Goal: Book appointment/travel/reservation

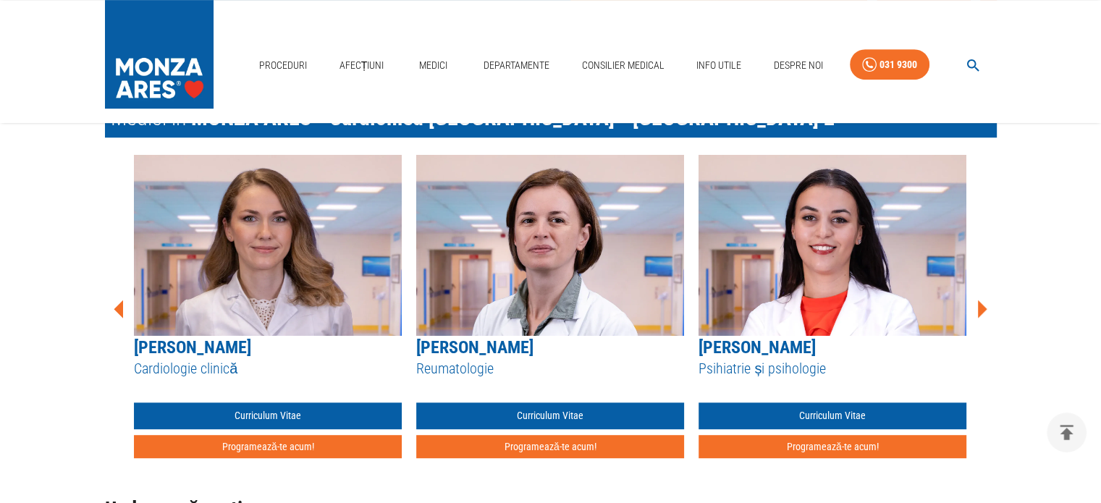
click at [981, 310] on icon at bounding box center [982, 309] width 9 height 18
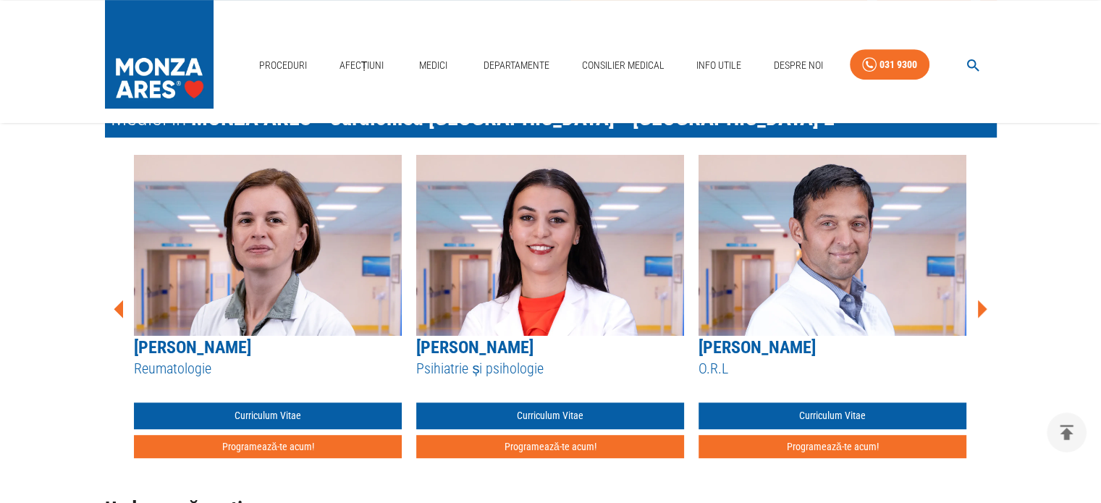
click at [981, 310] on icon at bounding box center [982, 309] width 9 height 18
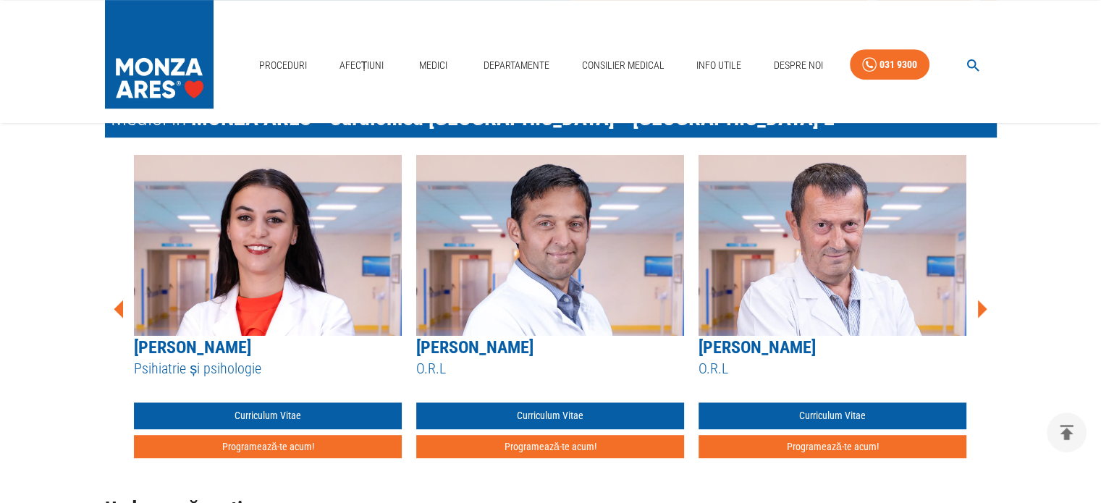
click at [981, 310] on icon at bounding box center [982, 309] width 9 height 18
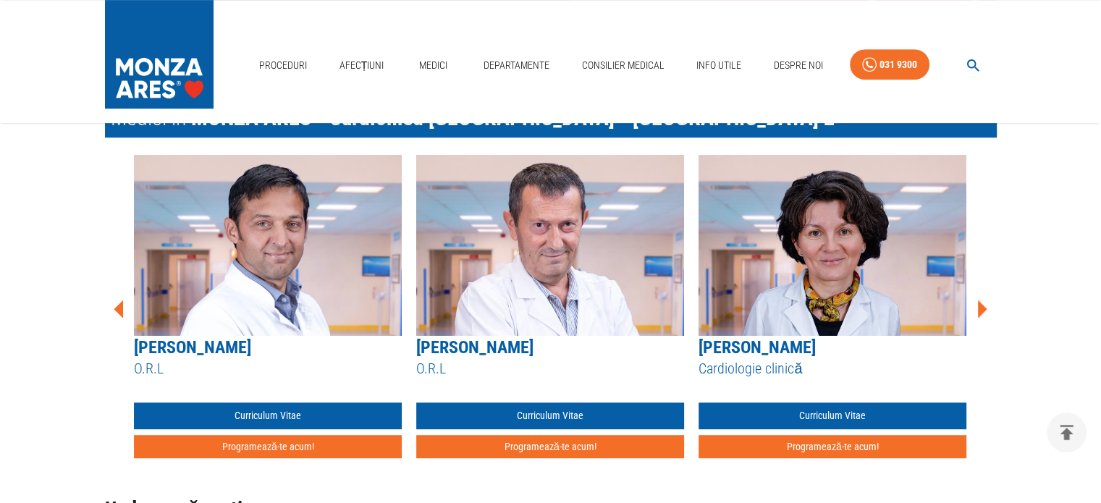
click at [981, 310] on icon at bounding box center [982, 309] width 9 height 18
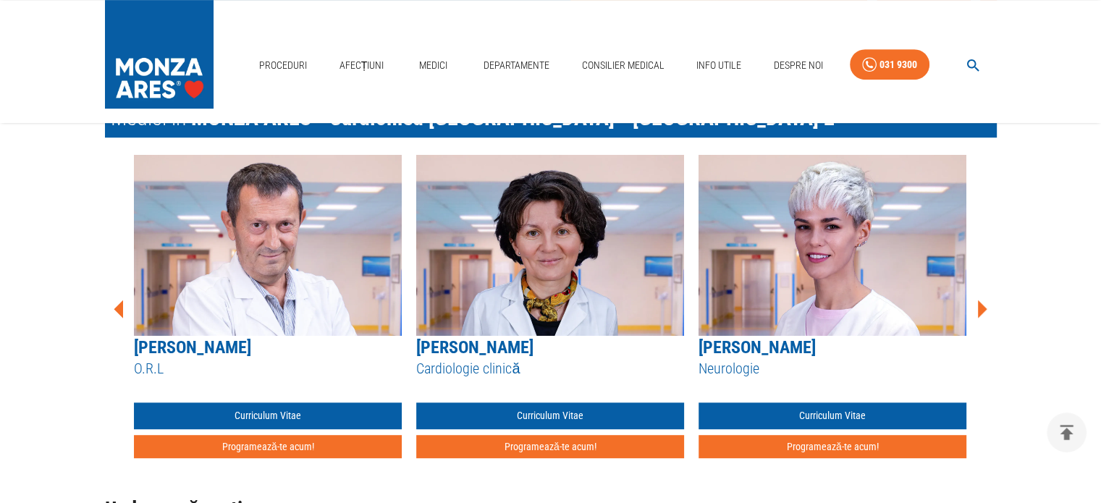
click at [981, 310] on icon at bounding box center [982, 309] width 9 height 18
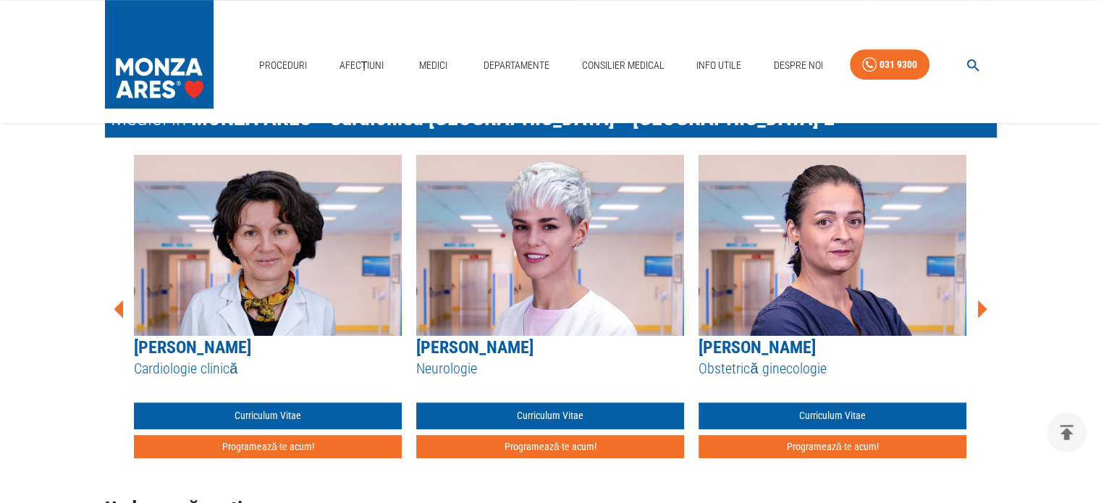
click at [981, 310] on icon at bounding box center [982, 309] width 9 height 18
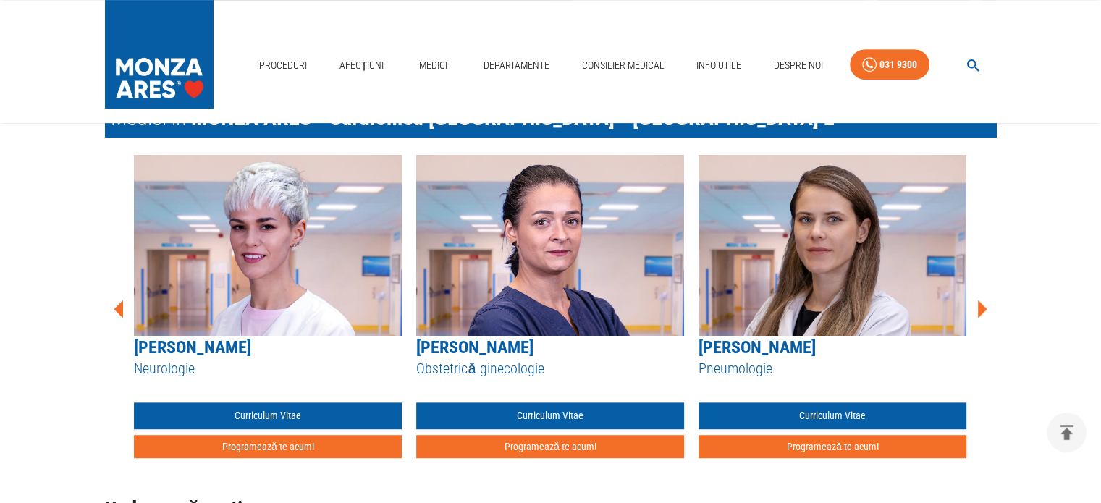
click at [981, 310] on icon at bounding box center [982, 309] width 9 height 18
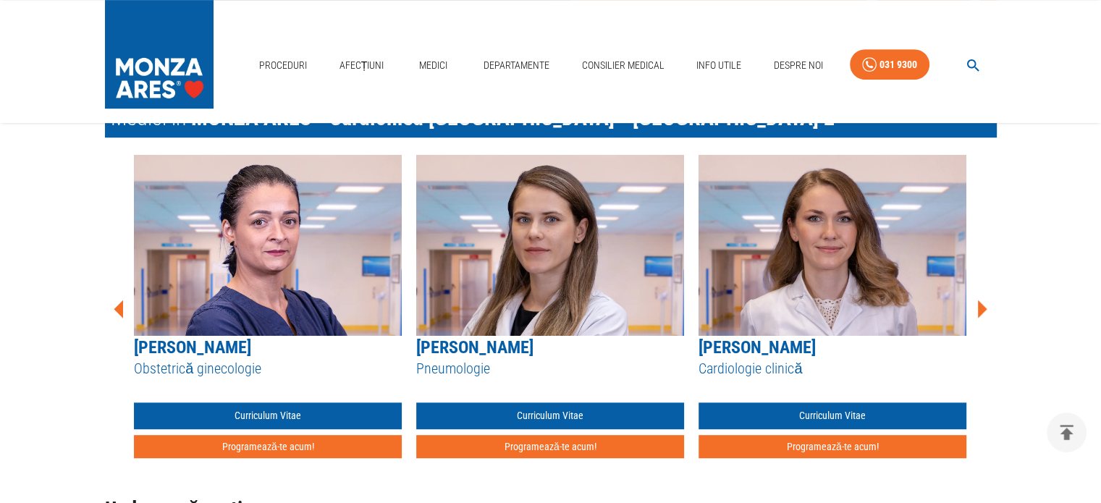
click at [981, 310] on icon at bounding box center [982, 309] width 9 height 18
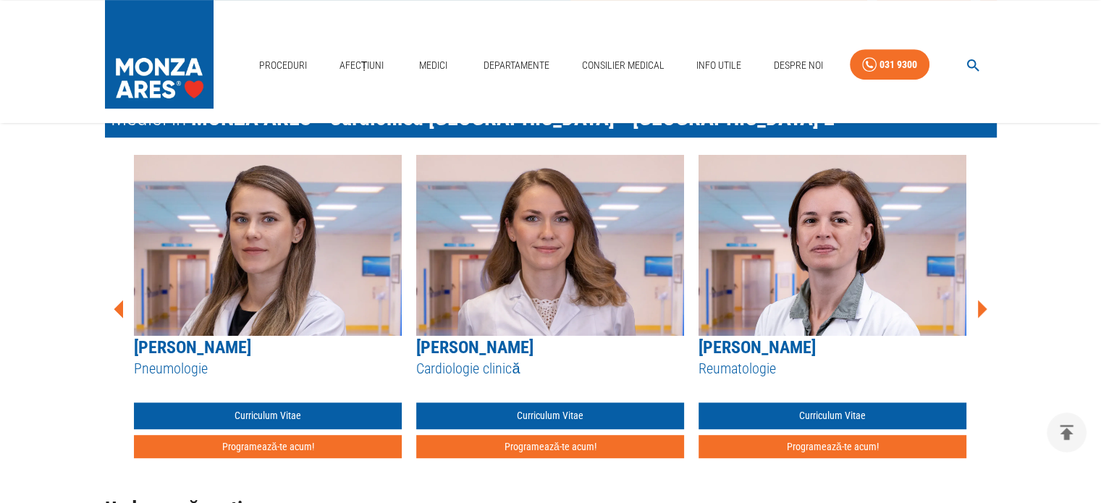
click at [981, 310] on icon at bounding box center [982, 309] width 9 height 18
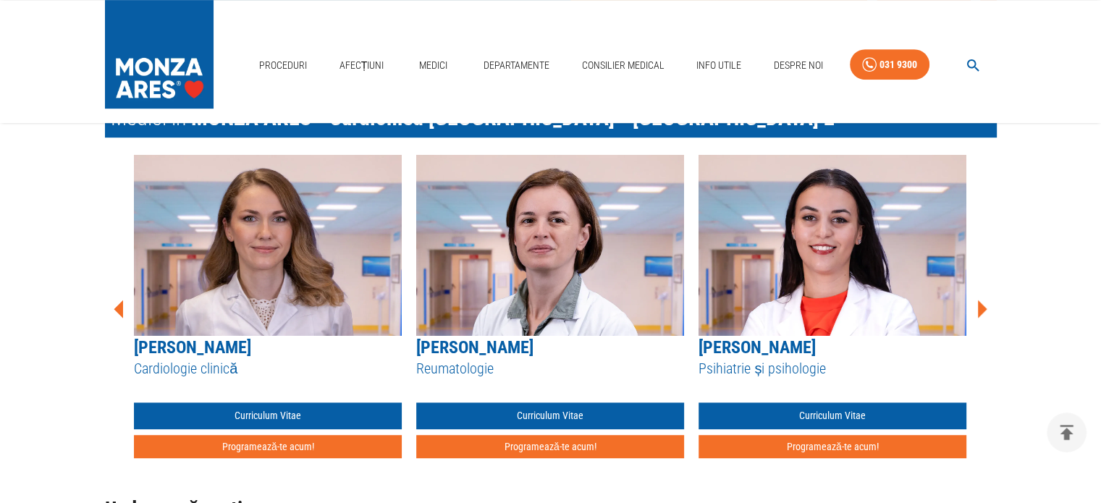
click at [981, 310] on icon at bounding box center [982, 309] width 9 height 18
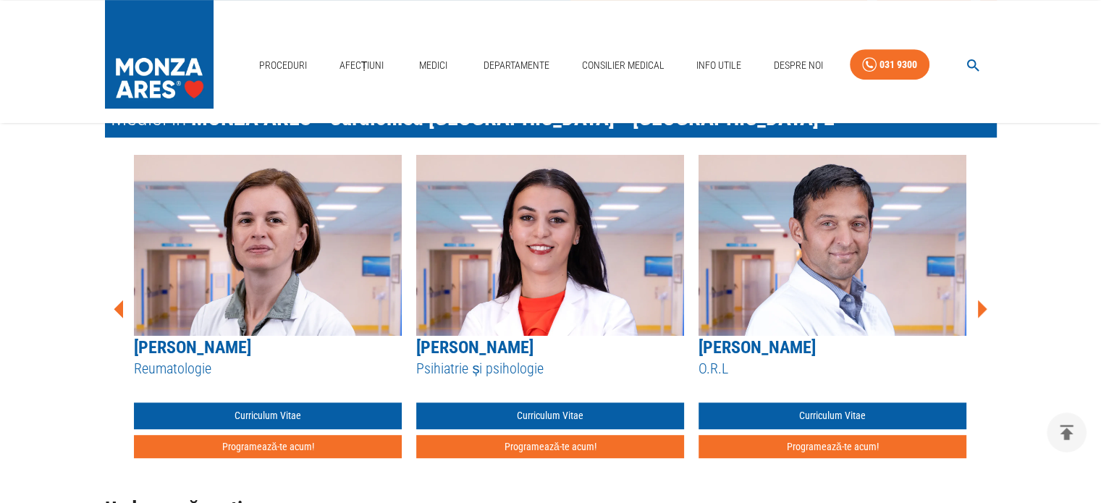
click at [982, 308] on icon at bounding box center [982, 309] width 9 height 18
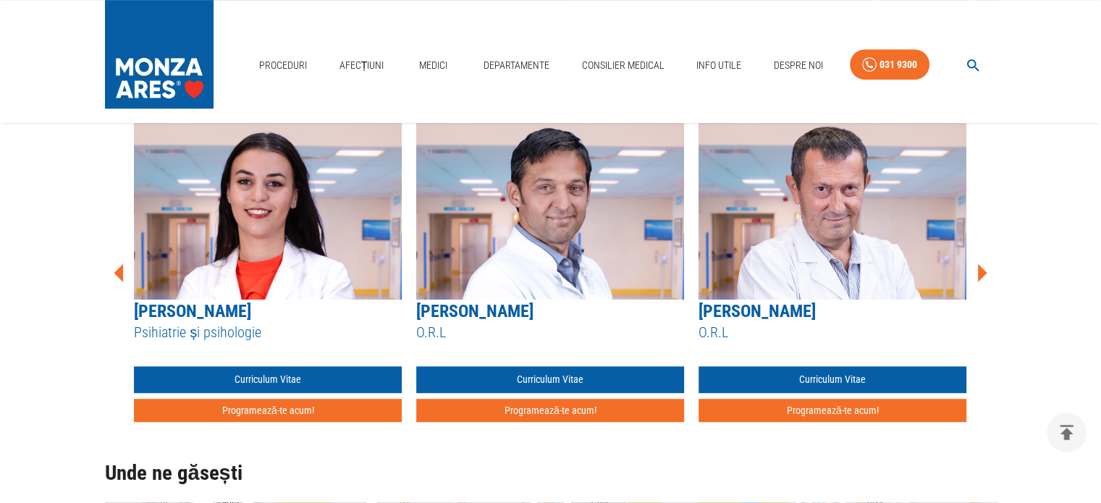
scroll to position [695, 0]
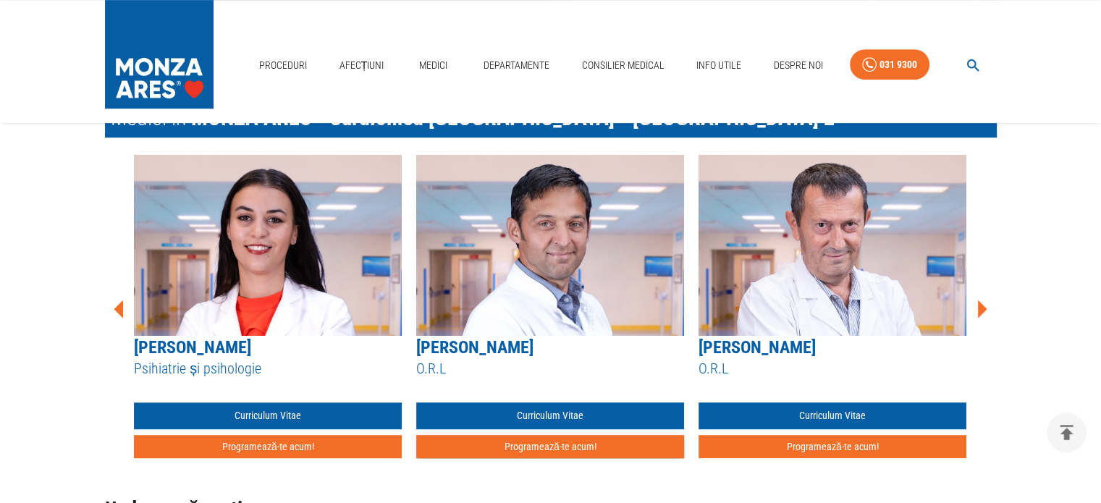
click at [536, 453] on button "Programează-te acum!" at bounding box center [550, 447] width 268 height 24
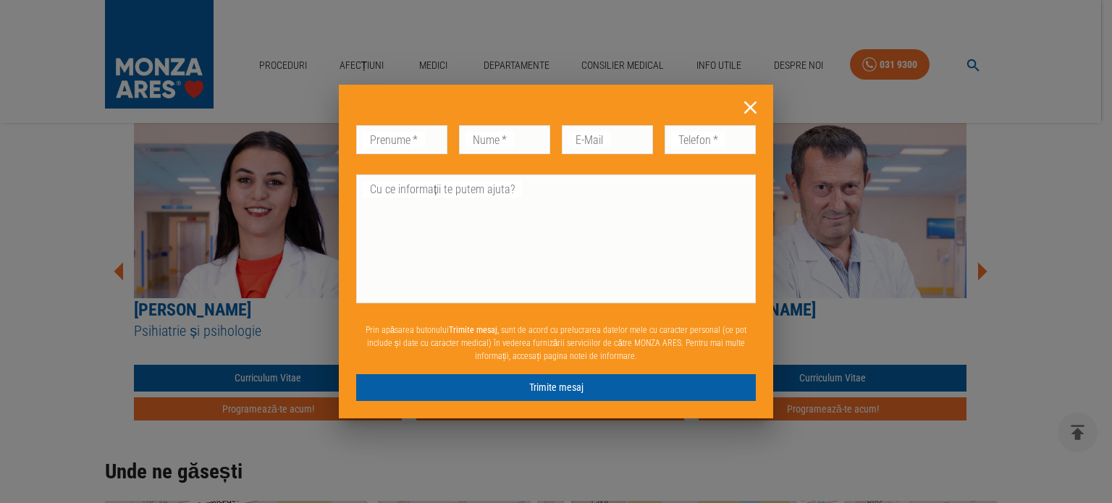
click at [750, 103] on icon at bounding box center [750, 107] width 22 height 22
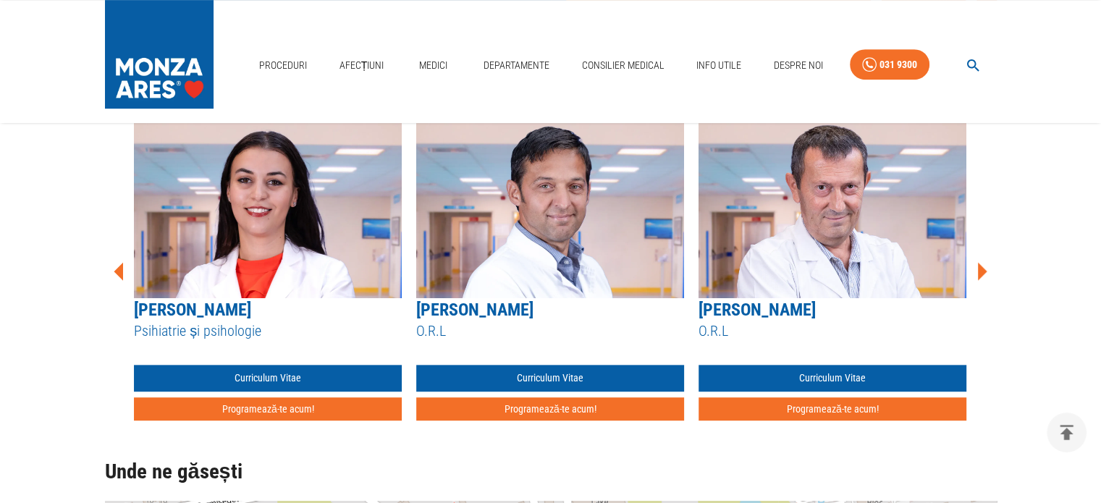
click at [6, 85] on div "Proceduri Afecțiuni Medici Departamente Consilier Medical Info Utile Despre Noi…" at bounding box center [550, 61] width 1101 height 123
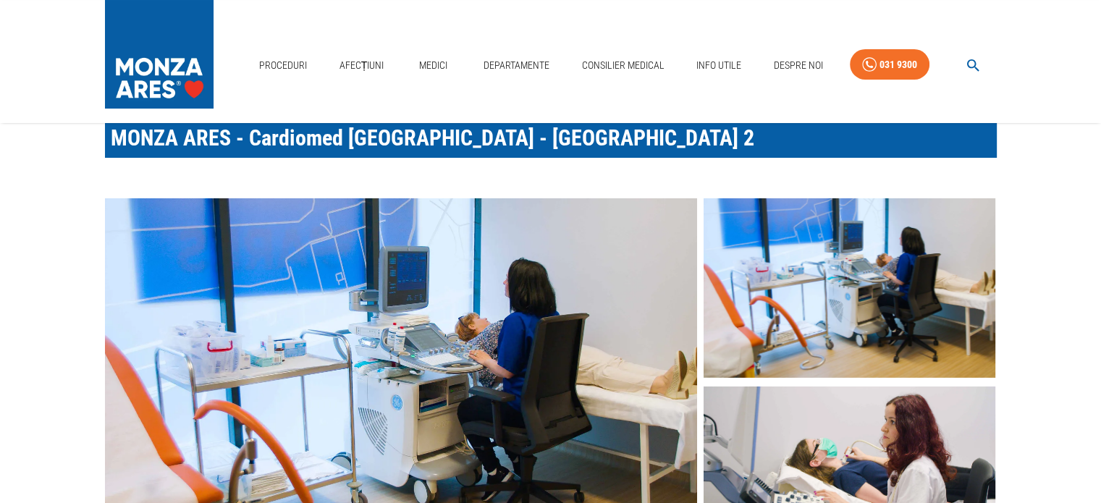
scroll to position [58, 0]
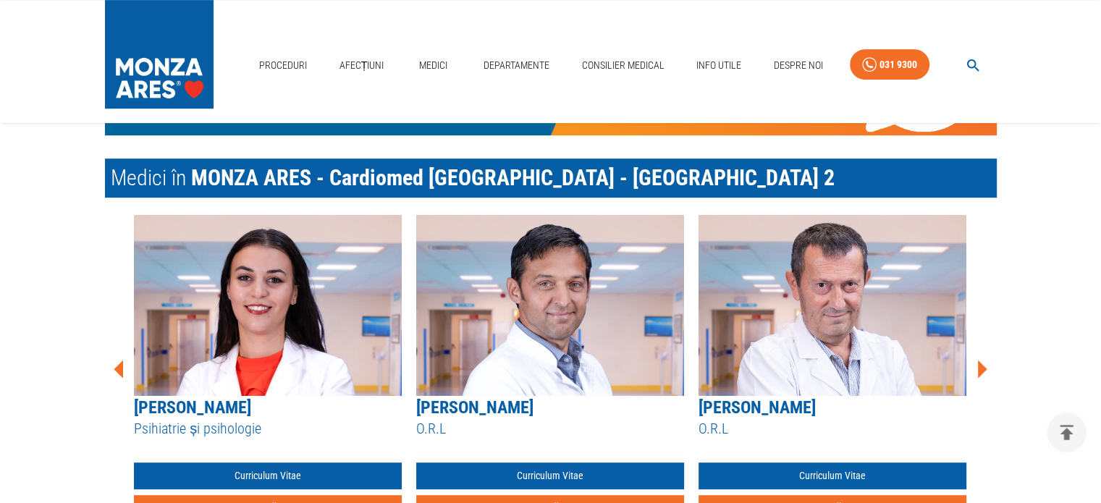
scroll to position [637, 0]
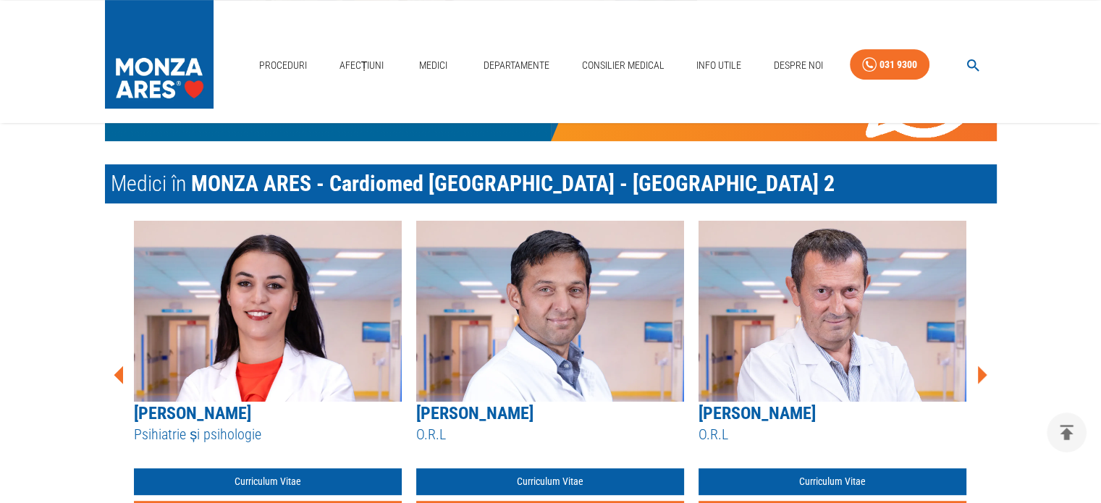
scroll to position [695, 0]
